Goal: Task Accomplishment & Management: Use online tool/utility

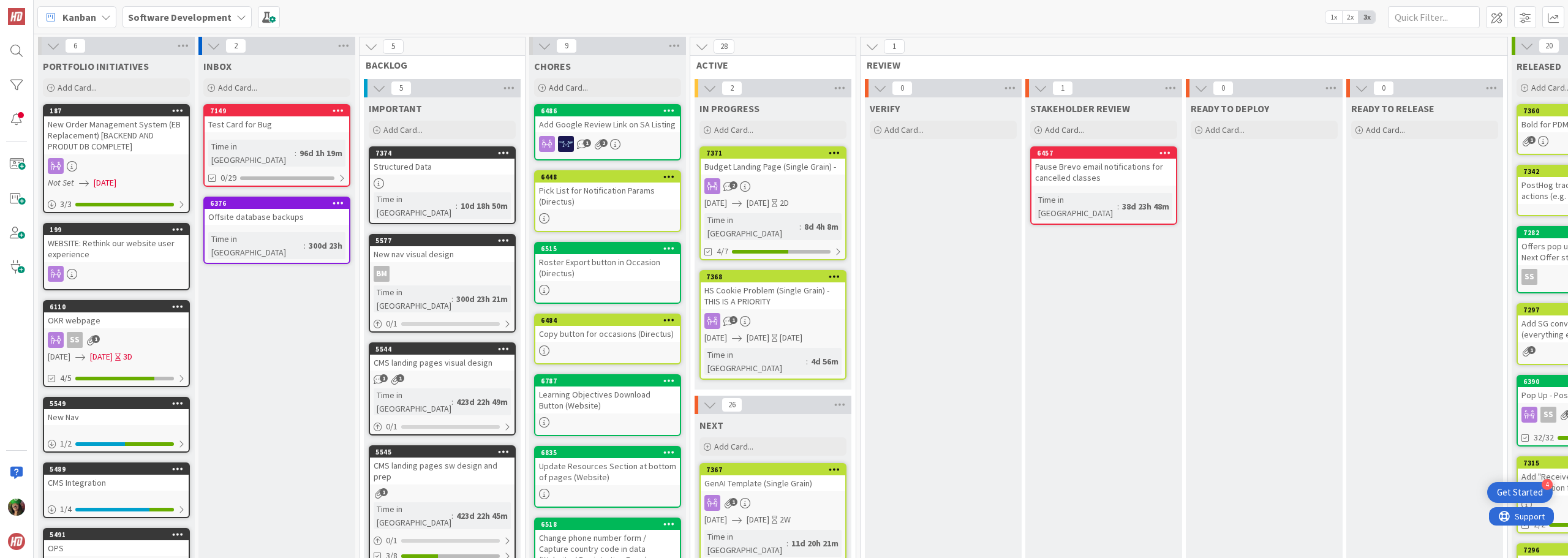
scroll to position [61, 0]
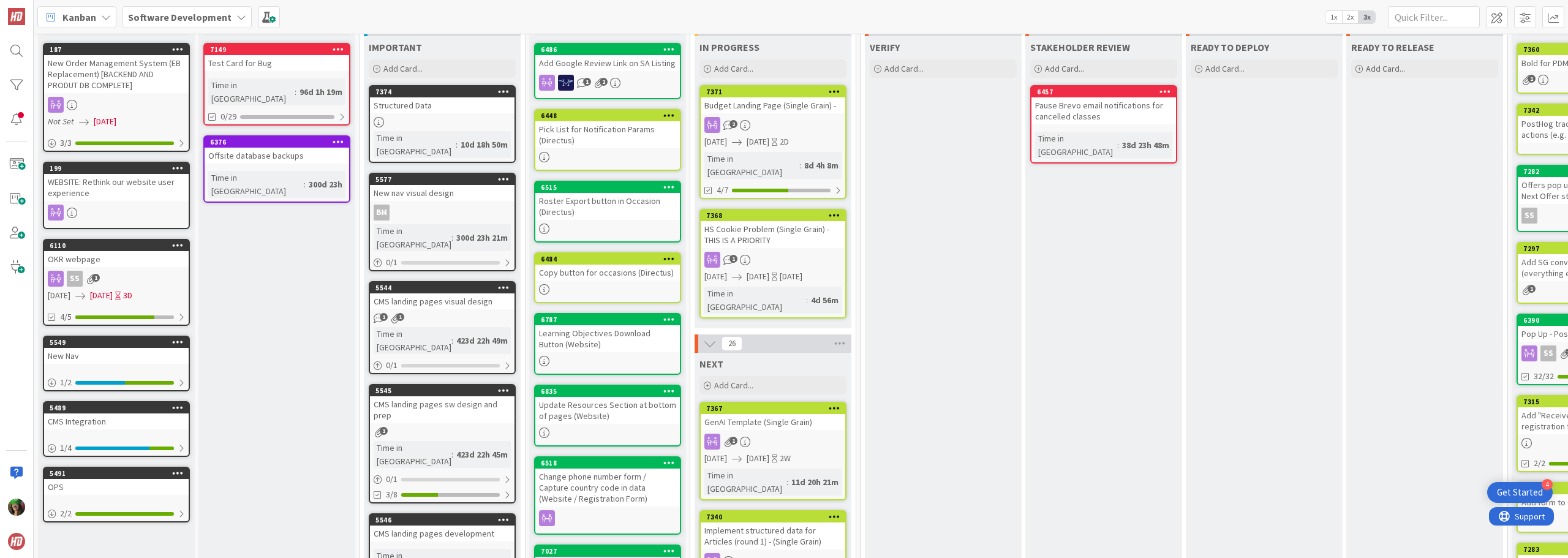
click at [787, 434] on div "1" at bounding box center [773, 442] width 145 height 16
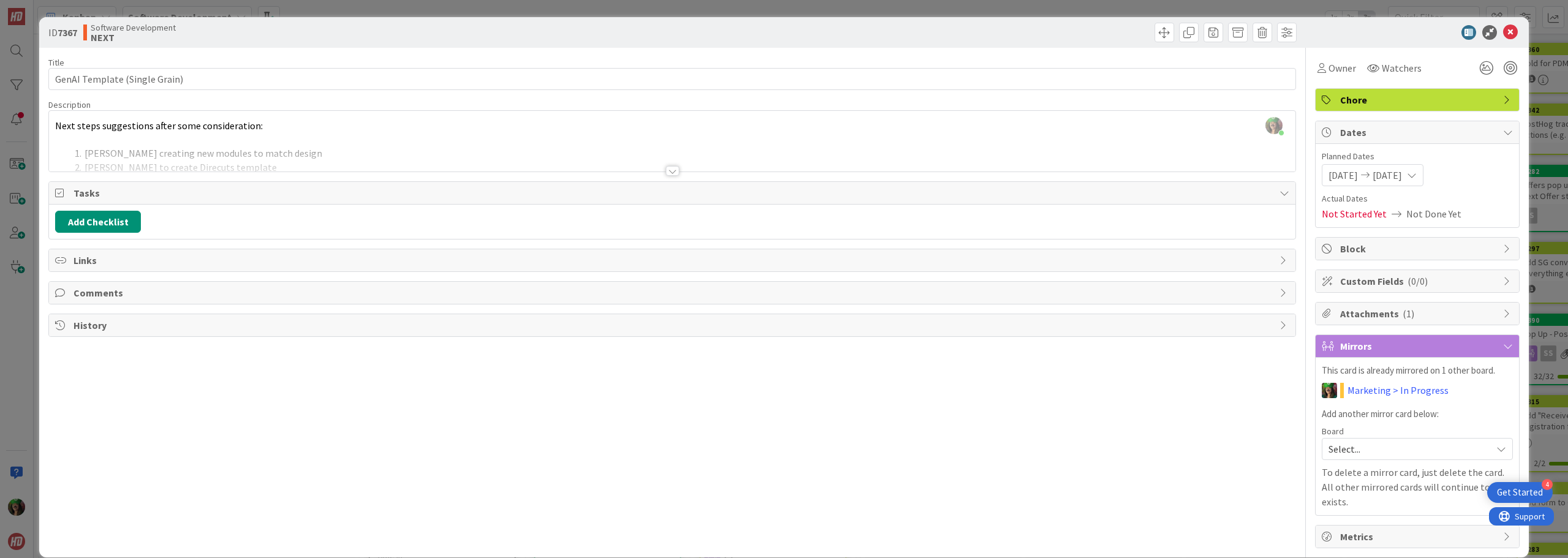
click at [1329, 175] on span "[DATE]" at bounding box center [1342, 175] width 29 height 15
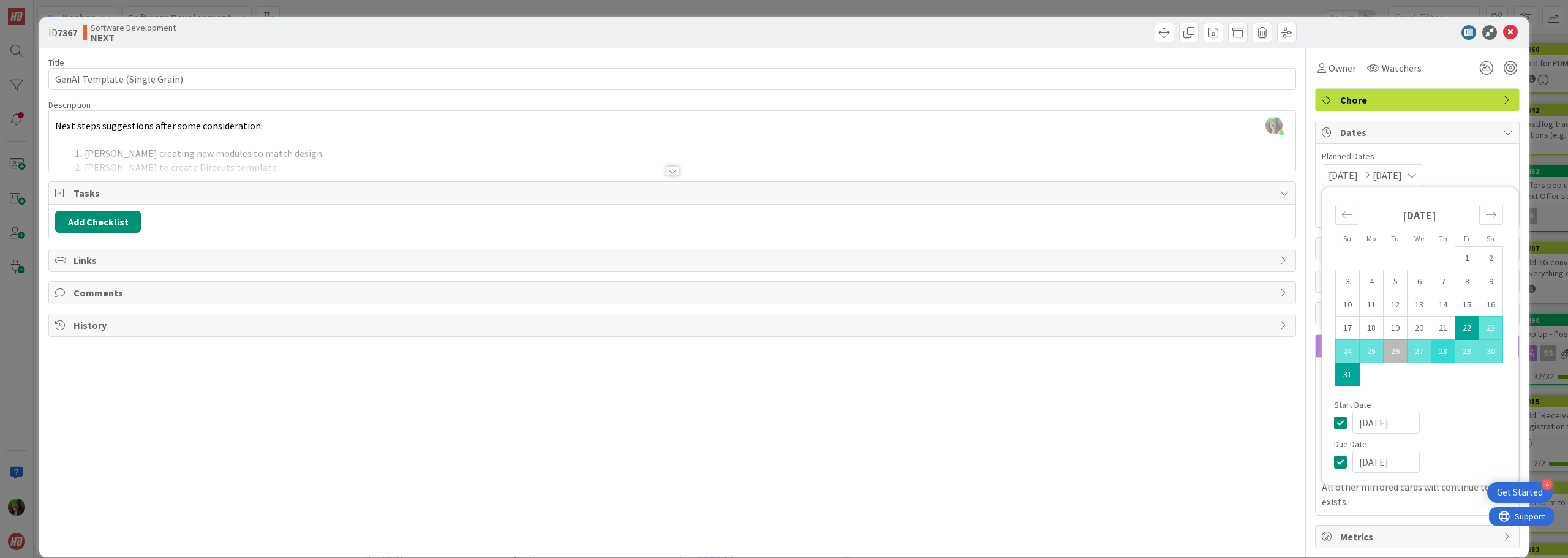
click at [1432, 352] on td "28" at bounding box center [1443, 351] width 24 height 23
type input "[DATE]"
click at [1485, 212] on icon "Move forward to switch to the next month." at bounding box center [1491, 215] width 12 height 12
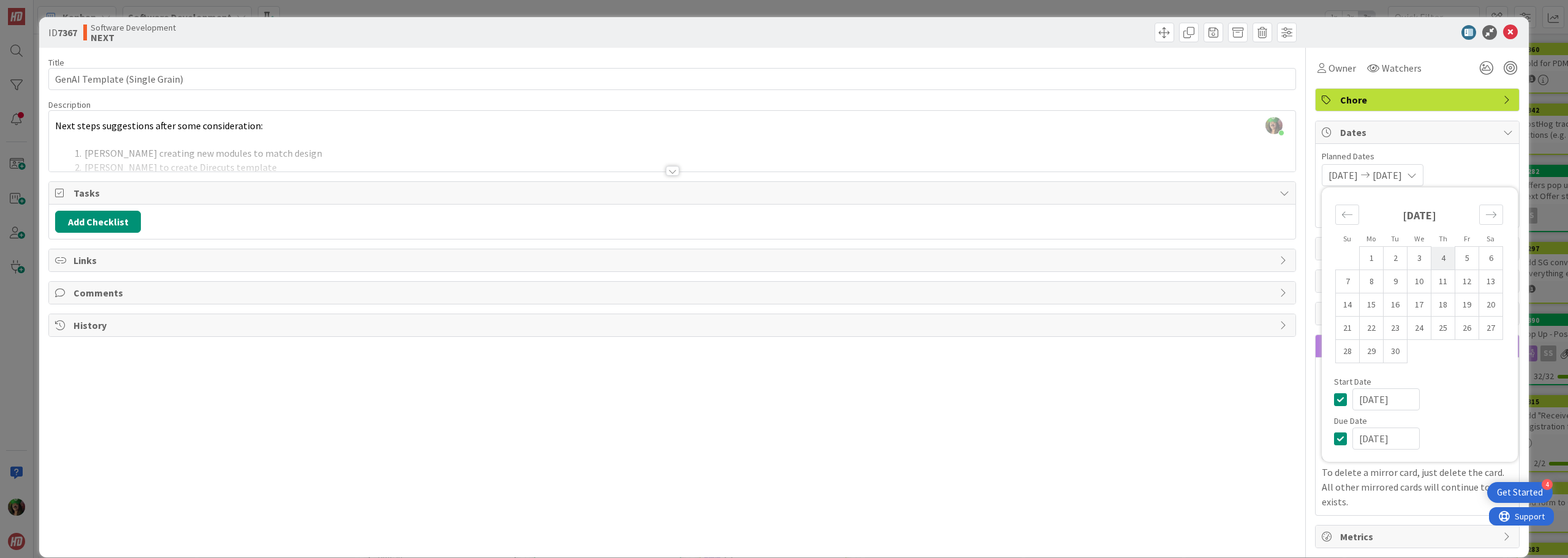
click at [1431, 263] on td "4" at bounding box center [1443, 258] width 24 height 23
type input "[DATE]"
click at [1465, 172] on div "[DATE] [DATE] Su Mo Tu We Th Fr Sa [DATE] 1 2 3 4 5 6 7 8 9 10 11 12 13 14 15 1…" at bounding box center [1416, 175] width 191 height 22
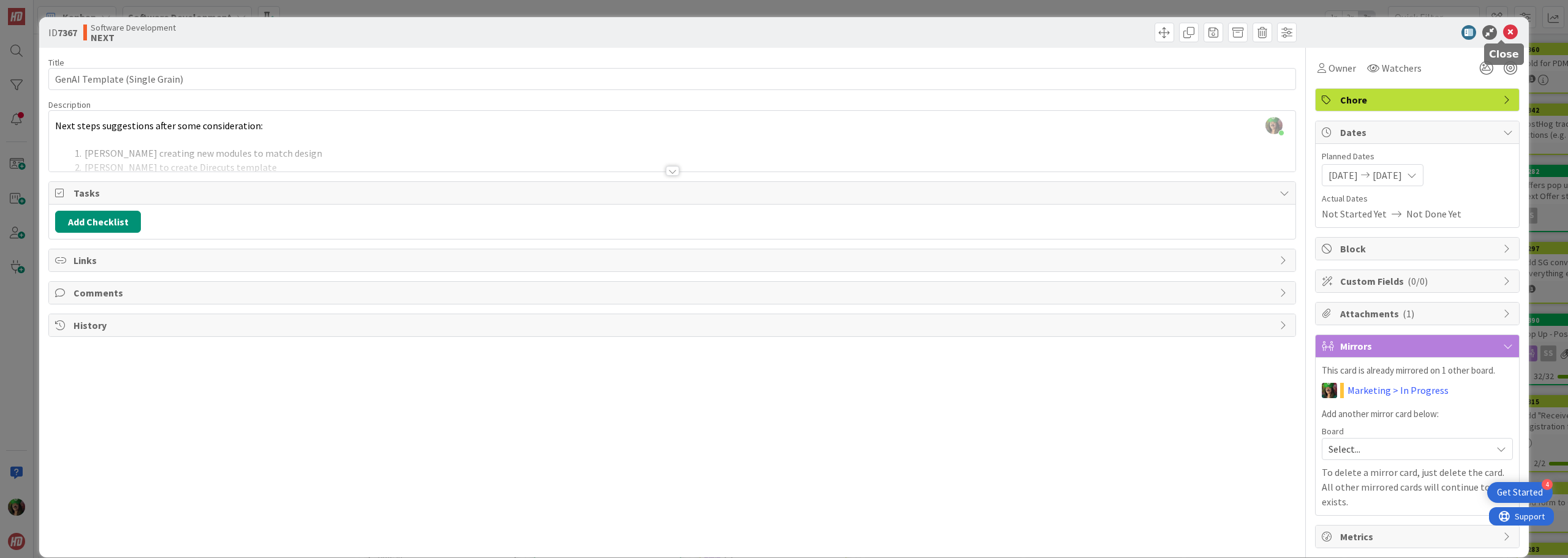
click at [1503, 38] on icon at bounding box center [1510, 32] width 15 height 15
